Goal: Information Seeking & Learning: Learn about a topic

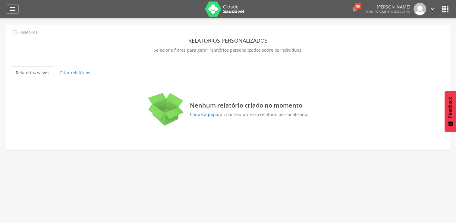
click at [9, 14] on div " Dashboard Supervisão Produtividade Mapa da cidade Mapa de cobertura Ranking A…" at bounding box center [228, 9] width 444 height 18
click at [15, 11] on icon "" at bounding box center [12, 8] width 7 height 7
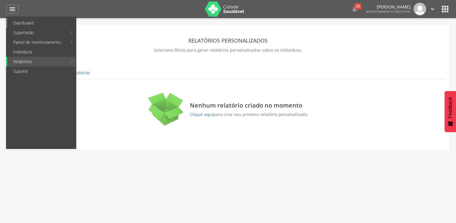
click at [36, 23] on link "Dashboard" at bounding box center [41, 23] width 69 height 10
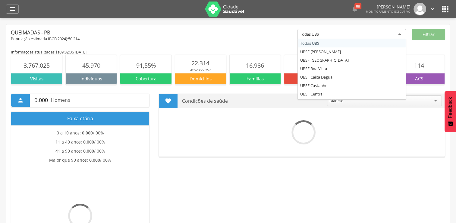
click at [401, 34] on div "Todas UBS" at bounding box center [352, 34] width 109 height 11
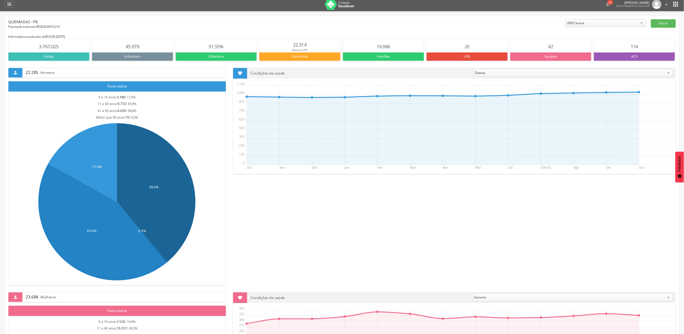
scroll to position [3, 0]
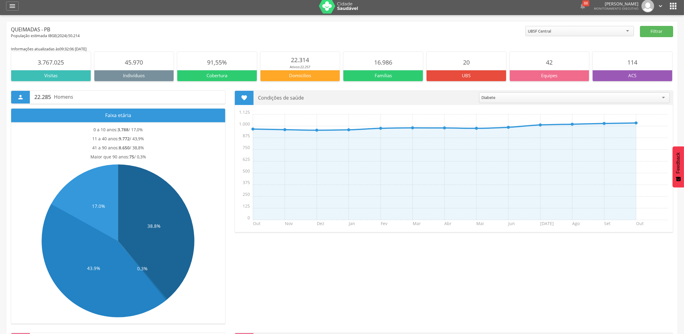
drag, startPoint x: 460, startPoint y: 2, endPoint x: 458, endPoint y: 271, distance: 269.6
click at [456, 222] on div " 22.285 Homens Faixa etária 0 a 10 anos: 3.788 / 17,0% 11 a 40 anos: 9.772 / 4…" at bounding box center [341, 202] width 671 height 242
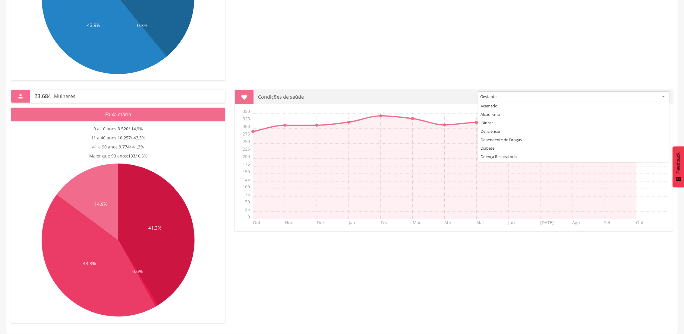
scroll to position [24, 0]
click at [456, 98] on div "Gestante" at bounding box center [574, 96] width 192 height 11
click at [456, 96] on div "Diabete" at bounding box center [574, 96] width 191 height 11
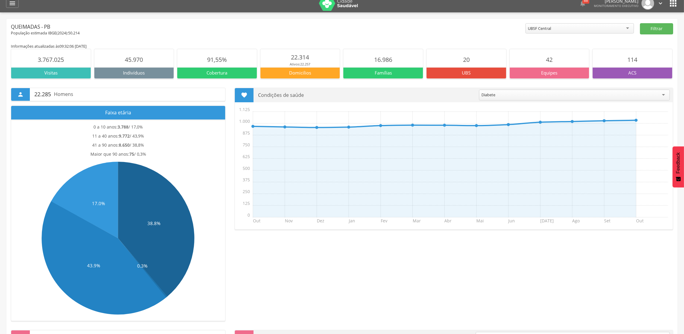
scroll to position [0, 0]
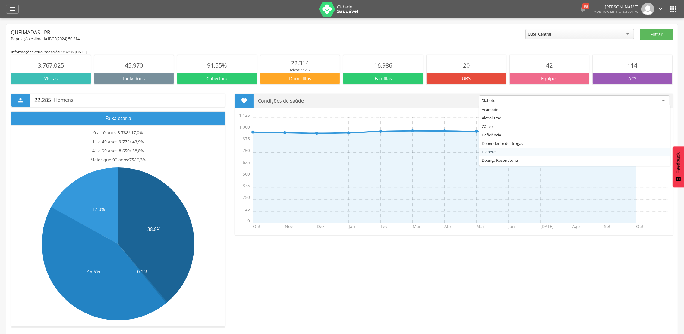
click at [456, 101] on div "Diabete" at bounding box center [574, 100] width 191 height 11
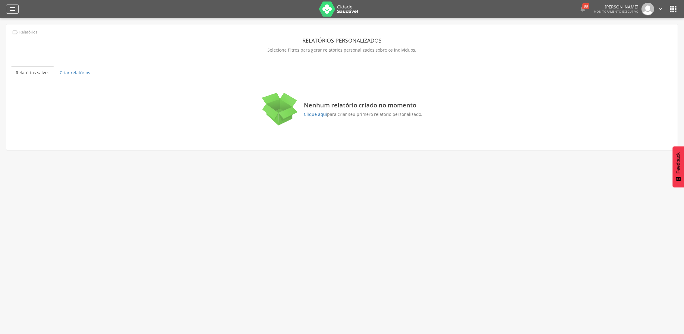
click at [17, 9] on div "" at bounding box center [12, 9] width 13 height 9
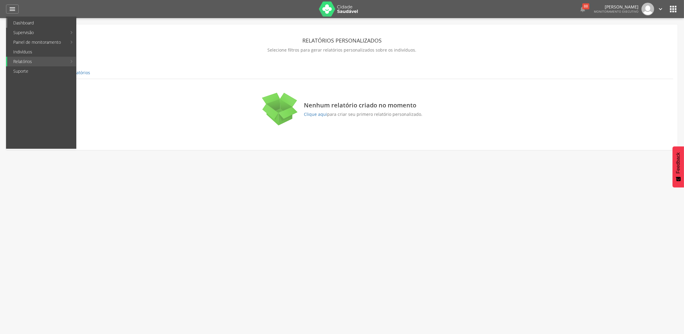
click at [27, 21] on link "Dashboard" at bounding box center [41, 23] width 69 height 10
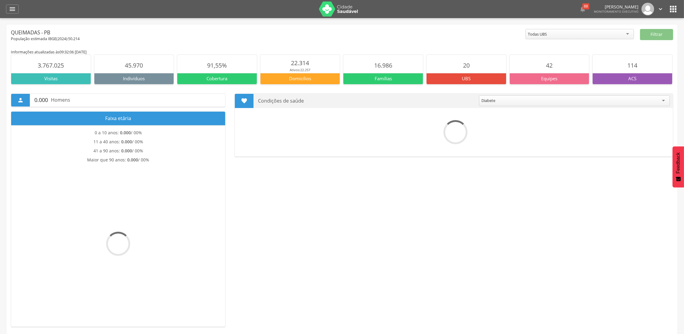
click at [628, 34] on div "Todas UBS" at bounding box center [580, 34] width 109 height 10
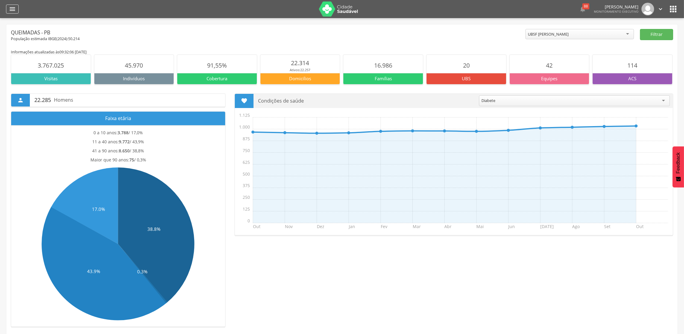
click at [12, 12] on icon "" at bounding box center [12, 8] width 7 height 7
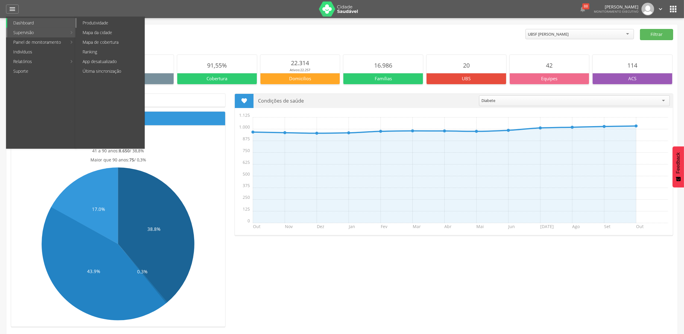
click at [95, 21] on link "Produtividade" at bounding box center [111, 23] width 68 height 10
type input "**********"
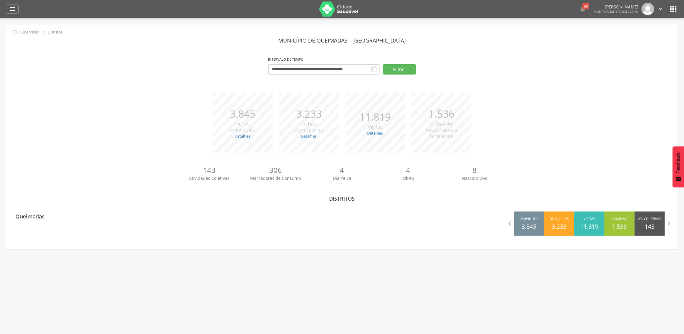
scroll to position [18, 0]
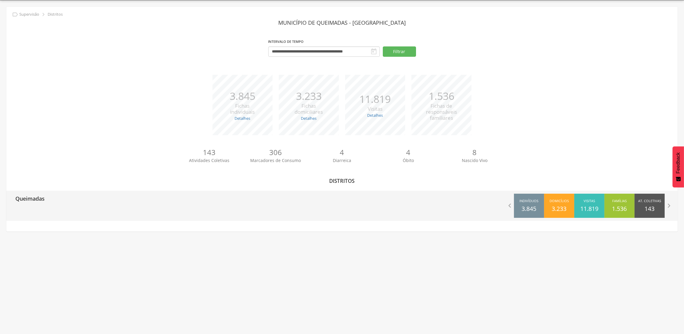
click at [27, 198] on p "Queimadas" at bounding box center [29, 197] width 29 height 12
type input "**********"
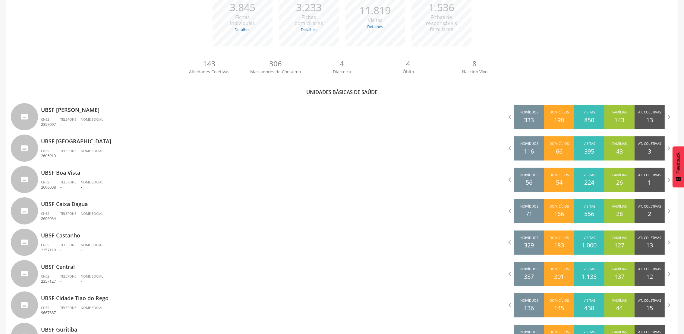
scroll to position [109, 0]
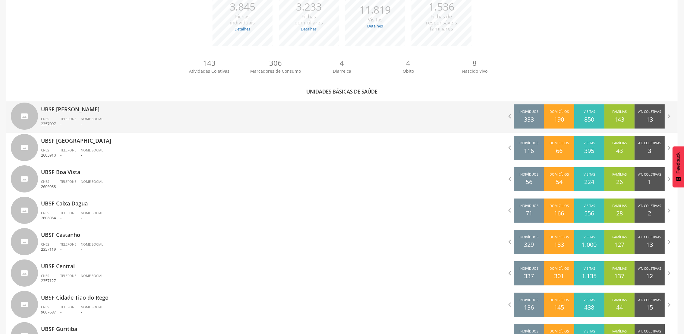
click at [40, 116] on div "UBSF Anibal Teixeira CNES 2357097 Telefone - Nome Social -" at bounding box center [174, 116] width 336 height 31
type input "**********"
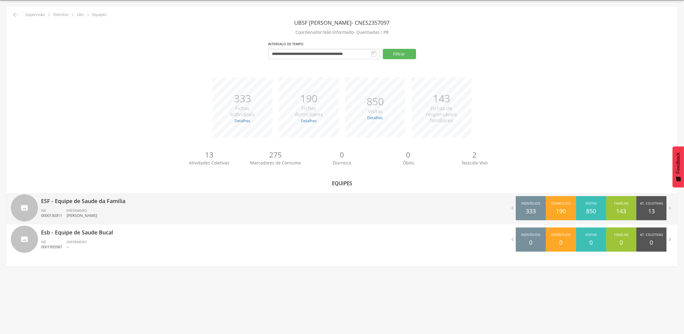
click at [87, 206] on div "ESF - Equipe de Saude da Familia INE 0000130311 ENFERMEIRO Jenniffer Patricia B…" at bounding box center [189, 208] width 297 height 31
type input "**********"
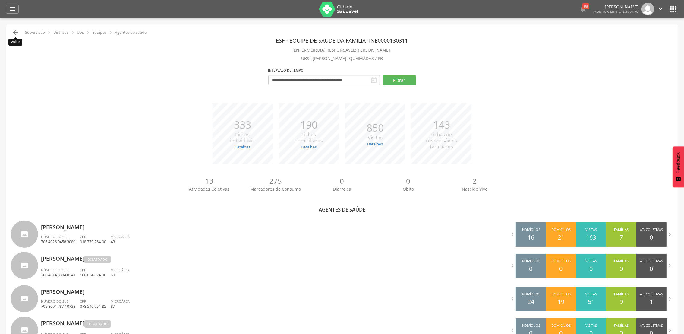
click at [13, 31] on icon "" at bounding box center [15, 32] width 7 height 7
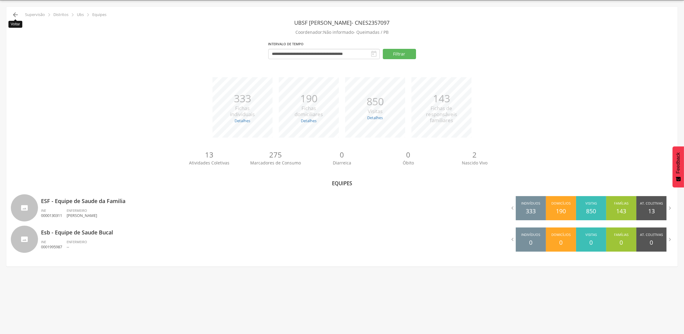
click at [14, 16] on icon "" at bounding box center [15, 14] width 7 height 7
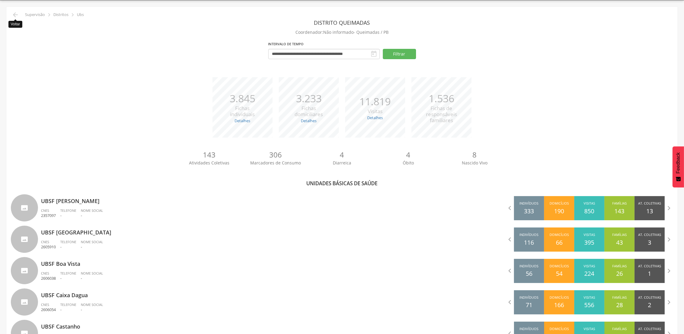
click at [14, 16] on icon "" at bounding box center [15, 14] width 7 height 7
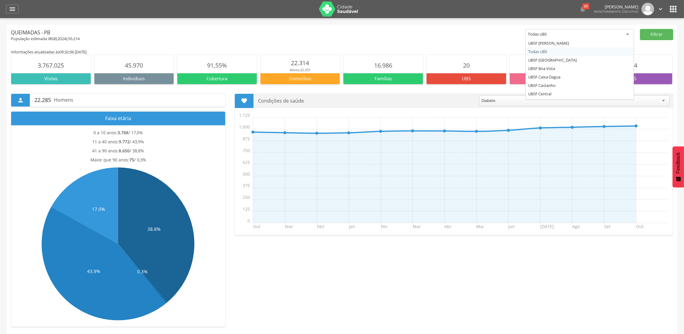
click at [630, 31] on div "Todas UBS" at bounding box center [580, 34] width 109 height 11
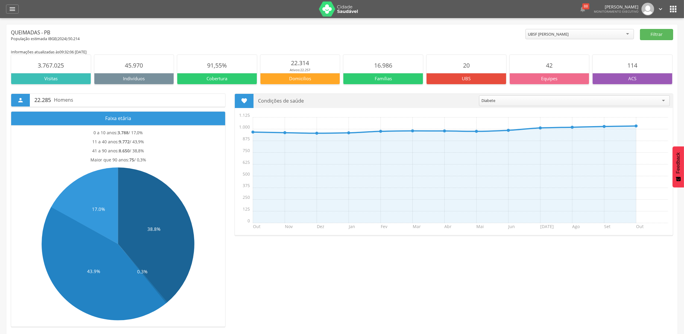
click at [557, 43] on main "Informações atualizadas às 09:32:06 do dia 10/10/2025 3.767.025 Visitas 45.970 …" at bounding box center [342, 308] width 662 height 533
click at [652, 33] on button "Filtrar" at bounding box center [656, 34] width 33 height 11
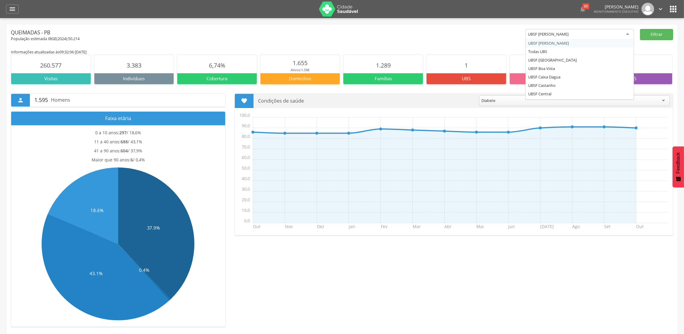
click at [630, 34] on div "UBSF [PERSON_NAME]" at bounding box center [580, 34] width 109 height 11
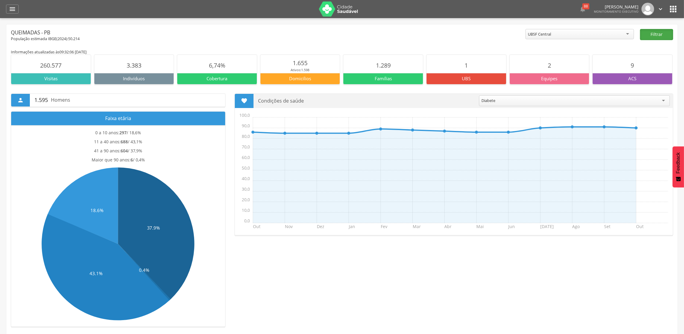
click at [661, 38] on button "Filtrar" at bounding box center [656, 34] width 33 height 11
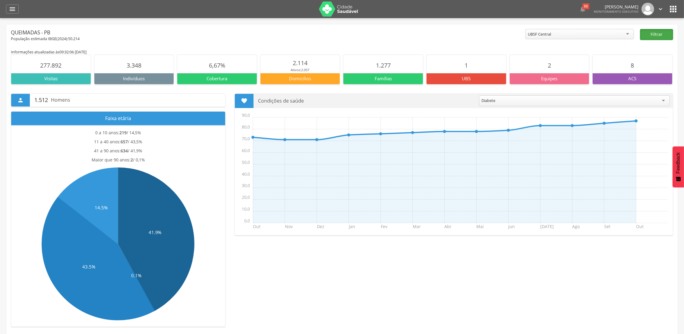
click at [660, 31] on button "Filtrar" at bounding box center [656, 34] width 33 height 11
click at [661, 32] on button "Filtrar" at bounding box center [656, 34] width 33 height 11
click at [662, 34] on button "Filtrar" at bounding box center [656, 34] width 33 height 11
click at [627, 34] on div "UBSF Central" at bounding box center [580, 34] width 109 height 10
click at [663, 39] on button "Filtrar" at bounding box center [656, 34] width 33 height 11
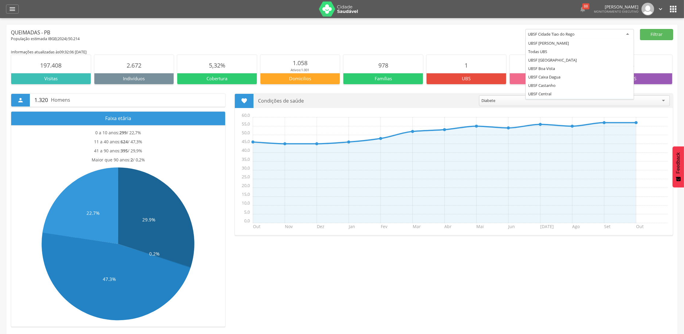
click at [629, 34] on div "UBSF Cidade Tiao do Rego" at bounding box center [580, 34] width 109 height 11
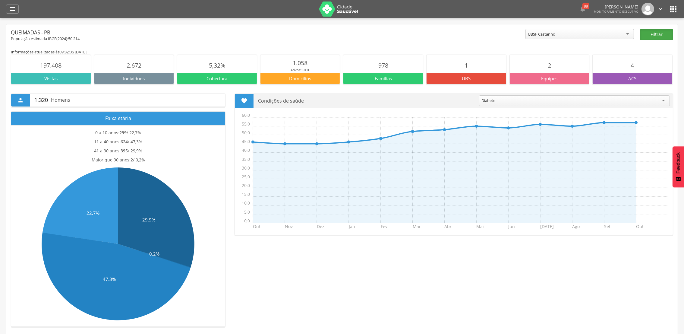
click at [650, 37] on button "Filtrar" at bounding box center [656, 34] width 33 height 11
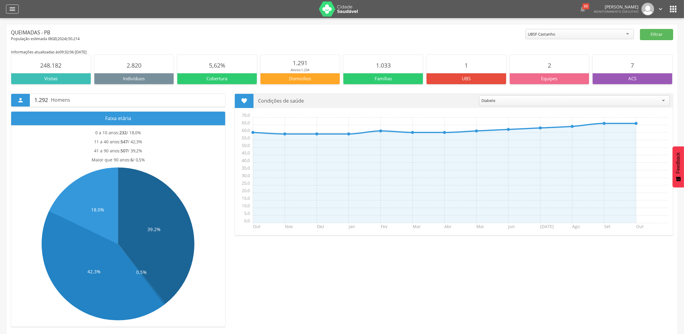
click at [12, 9] on icon "" at bounding box center [12, 8] width 7 height 7
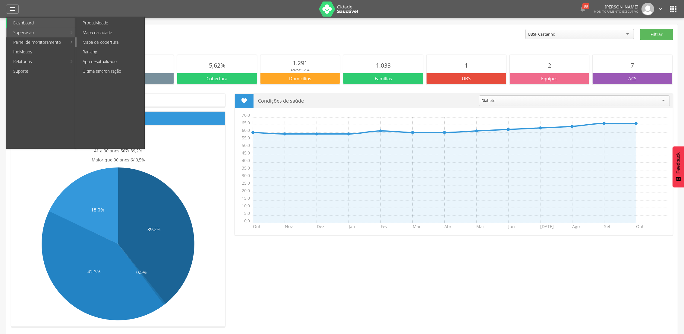
click at [109, 40] on link "Mapa de cobertura" at bounding box center [111, 42] width 68 height 10
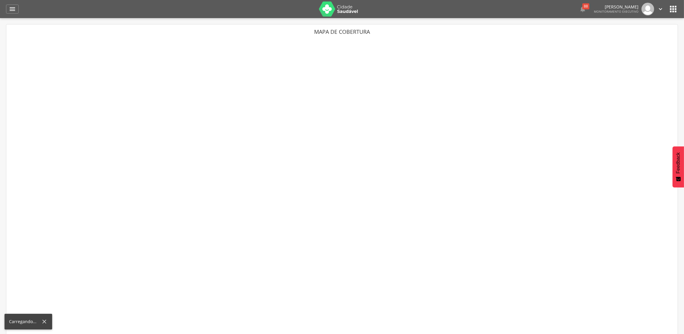
click at [109, 40] on div at bounding box center [342, 186] width 662 height 299
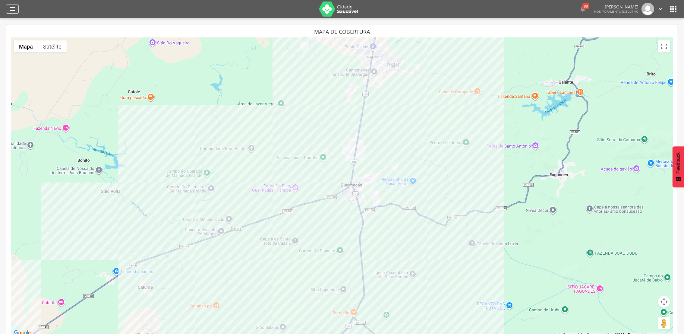
click at [9, 6] on icon "" at bounding box center [12, 8] width 7 height 7
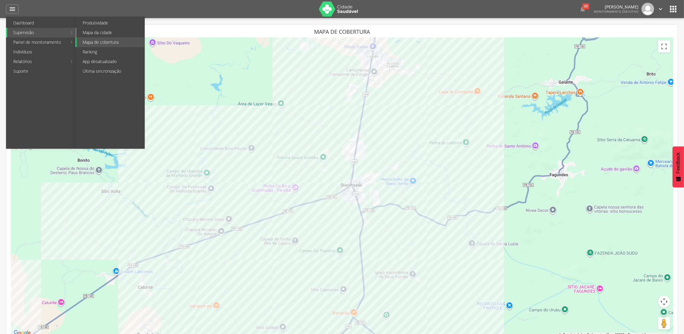
click at [93, 31] on link "Mapa da cidade" at bounding box center [111, 33] width 68 height 10
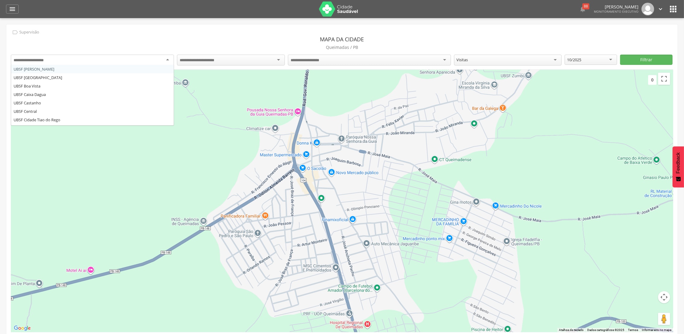
click at [168, 58] on div at bounding box center [92, 60] width 163 height 11
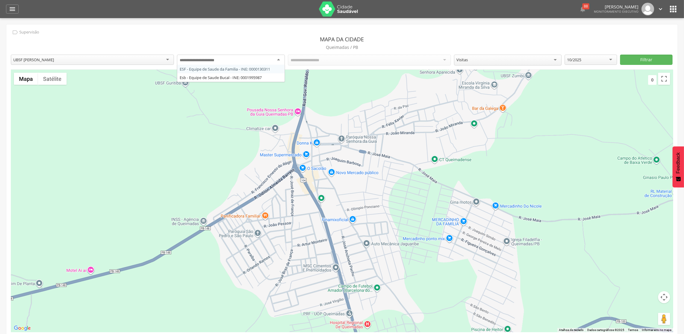
click at [279, 57] on div at bounding box center [231, 60] width 108 height 11
click at [233, 71] on div at bounding box center [342, 201] width 662 height 262
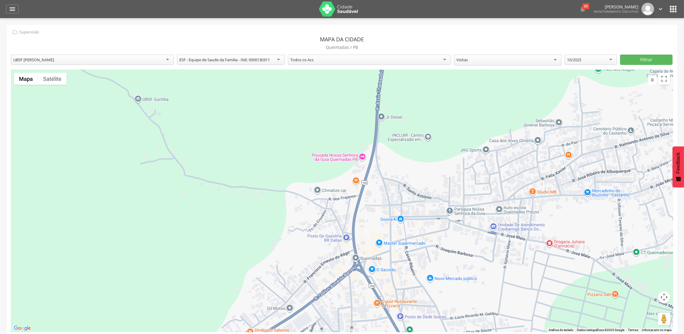
click at [464, 139] on div at bounding box center [342, 201] width 662 height 262
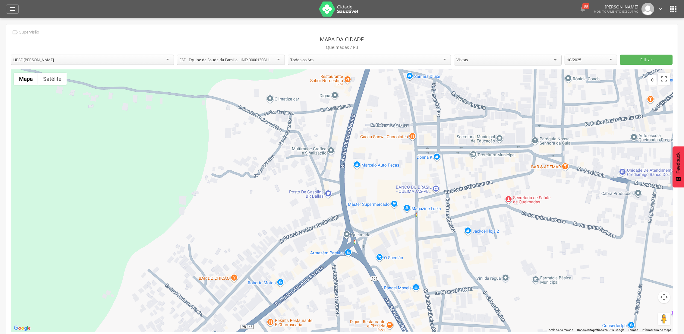
drag, startPoint x: 404, startPoint y: 253, endPoint x: 504, endPoint y: 105, distance: 178.3
click at [504, 105] on div at bounding box center [342, 201] width 662 height 262
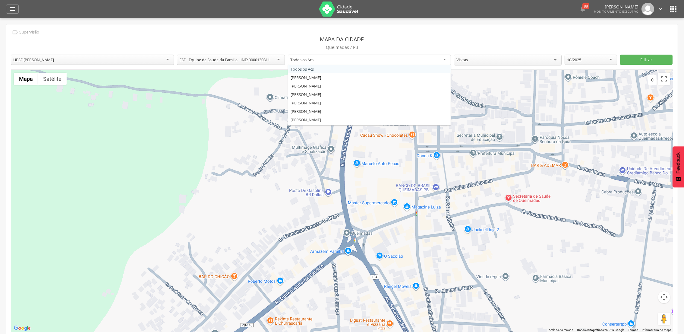
click at [447, 60] on div "Todos os Acs" at bounding box center [369, 60] width 163 height 11
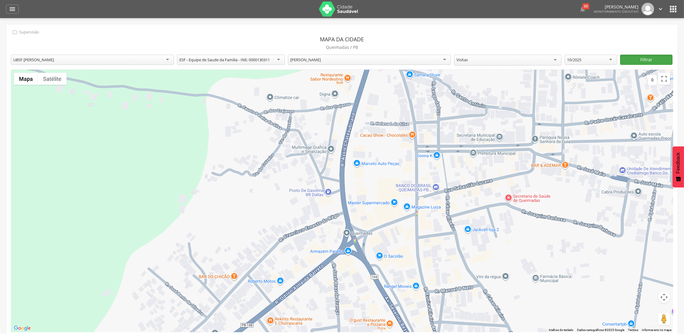
click at [641, 60] on button "Filtrar" at bounding box center [646, 60] width 52 height 10
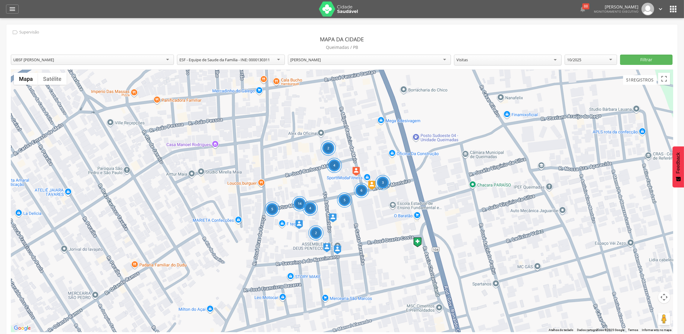
scroll to position [7, 0]
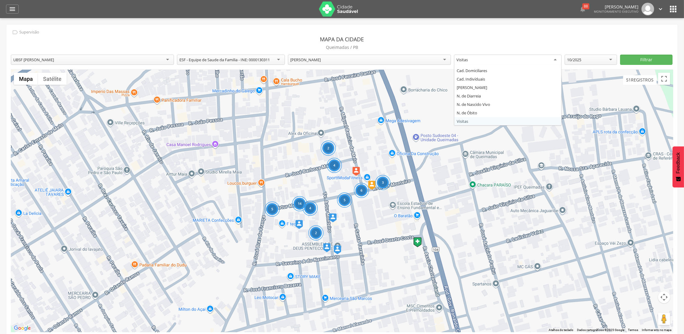
click at [557, 60] on div "Visitas" at bounding box center [508, 60] width 108 height 11
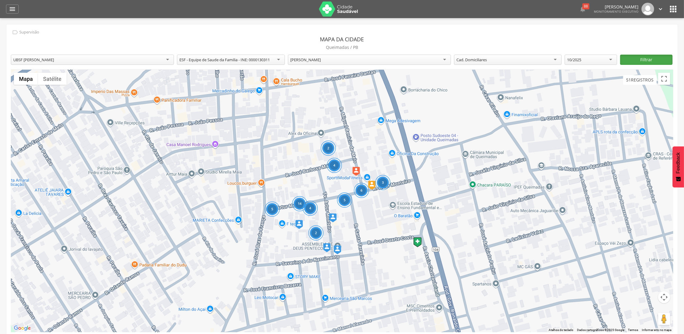
click at [641, 63] on button "Filtrar" at bounding box center [646, 60] width 52 height 10
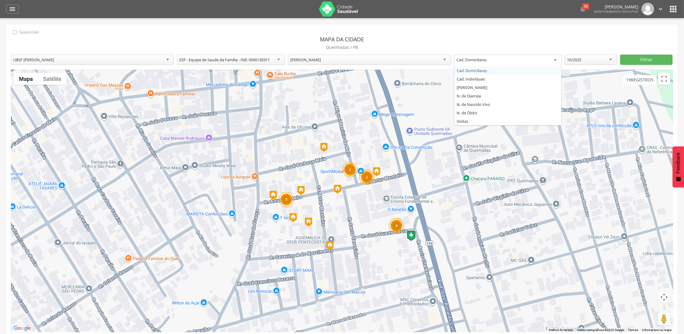
click at [556, 60] on div "Cad. Domiciliares" at bounding box center [508, 60] width 108 height 11
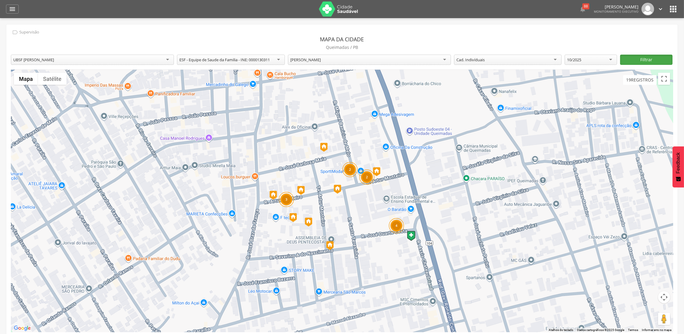
click at [641, 60] on button "Filtrar" at bounding box center [646, 60] width 52 height 10
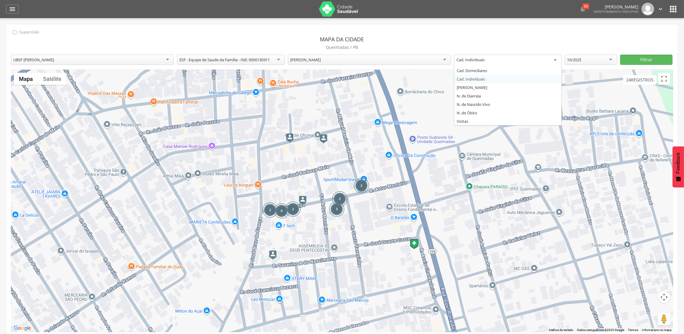
click at [557, 58] on div "Cad. Indivíduais" at bounding box center [508, 60] width 108 height 11
click at [557, 61] on div "Marc. de Consumo" at bounding box center [508, 60] width 108 height 11
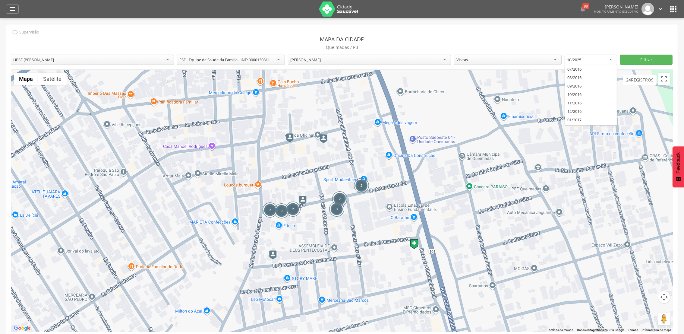
scroll to position [884, 0]
click at [612, 58] on div "10/2025" at bounding box center [591, 60] width 52 height 11
click at [643, 60] on button "Filtrar" at bounding box center [646, 60] width 52 height 10
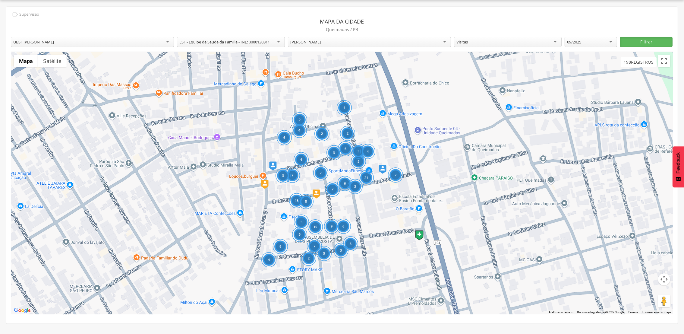
scroll to position [0, 0]
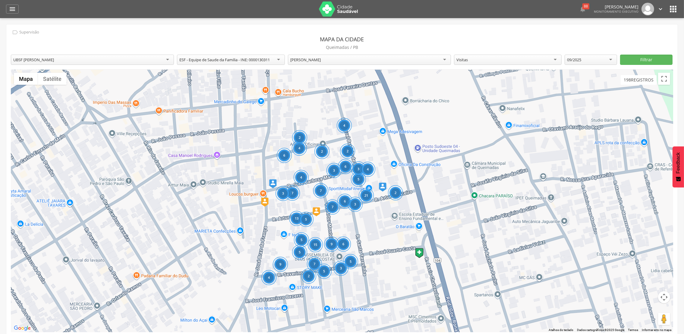
click at [681, 92] on div "**********" at bounding box center [342, 185] width 684 height 334
